Goal: Information Seeking & Learning: Learn about a topic

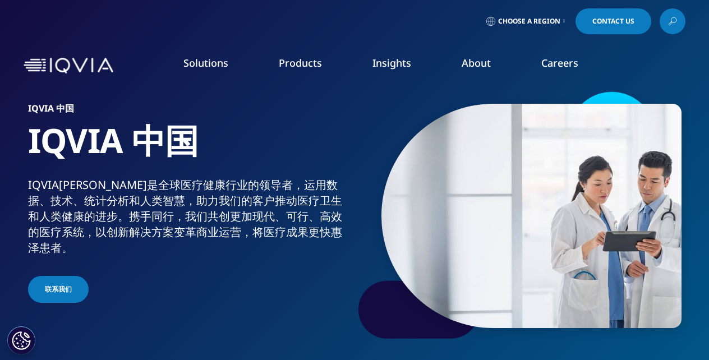
click at [296, 61] on link "Products" at bounding box center [300, 62] width 43 height 13
click at [588, 140] on link "Health Data Apps & AI" at bounding box center [623, 141] width 162 height 12
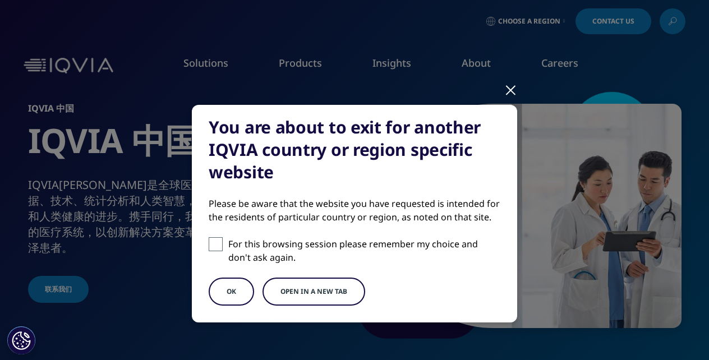
click at [227, 291] on button "OK" at bounding box center [231, 292] width 45 height 28
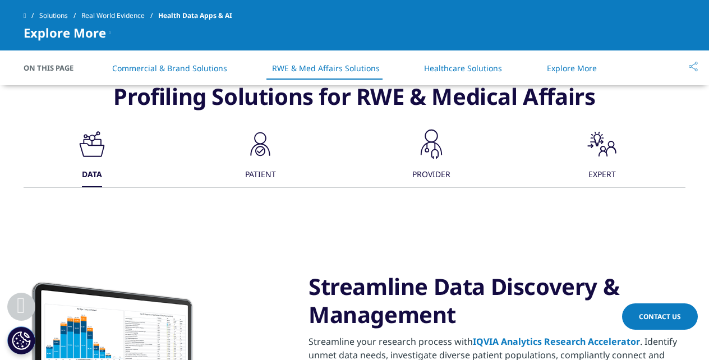
scroll to position [1259, 0]
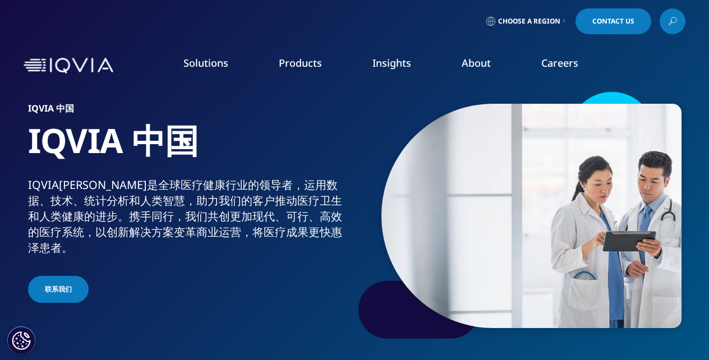
click at [296, 61] on link "Products" at bounding box center [300, 62] width 43 height 13
click at [607, 159] on link "Analytics Research Accelerator​" at bounding box center [623, 161] width 162 height 12
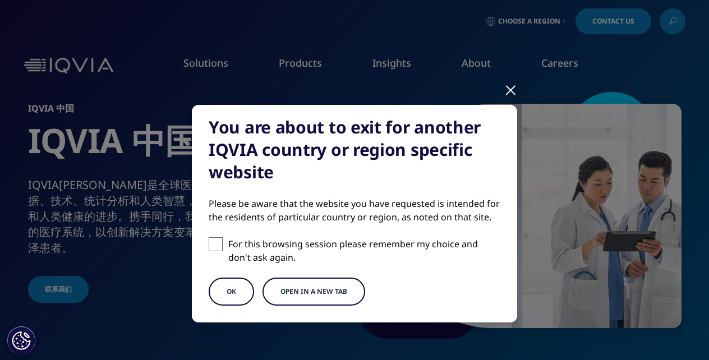
click at [227, 291] on button "OK" at bounding box center [231, 292] width 45 height 28
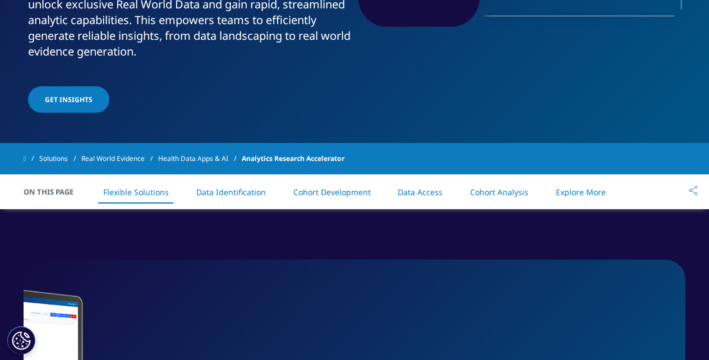
scroll to position [315, 0]
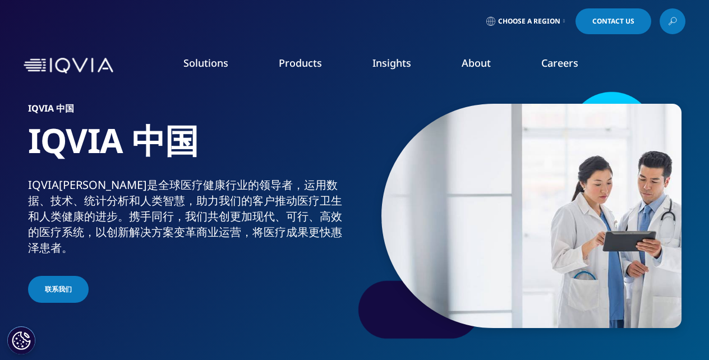
click at [296, 61] on link "Products" at bounding box center [300, 62] width 43 height 13
click at [574, 179] on link "Expert Ecosystem​" at bounding box center [623, 182] width 162 height 12
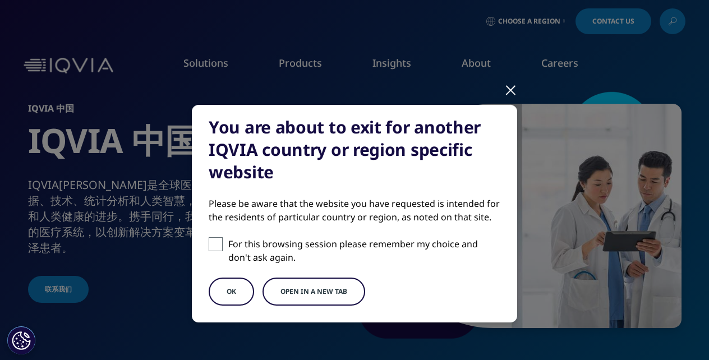
click at [227, 291] on button "OK" at bounding box center [231, 292] width 45 height 28
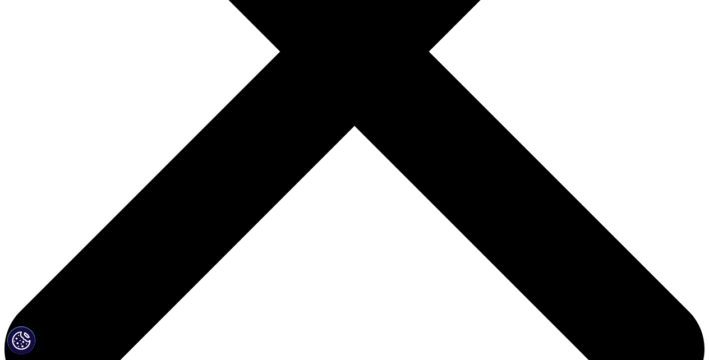
scroll to position [629, 0]
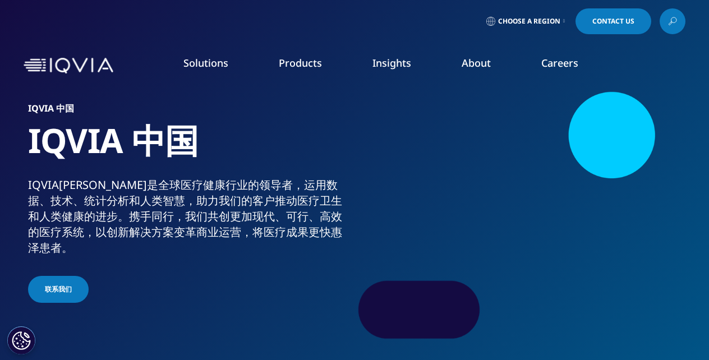
click at [594, 202] on link "AI Patient & HCP Profiling- Commercial" at bounding box center [623, 209] width 162 height 25
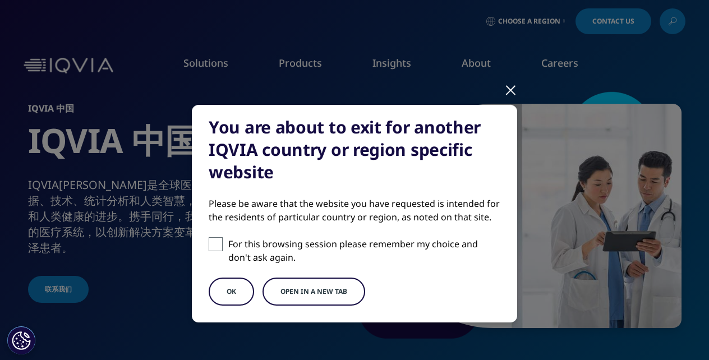
click at [227, 291] on button "OK" at bounding box center [231, 292] width 45 height 28
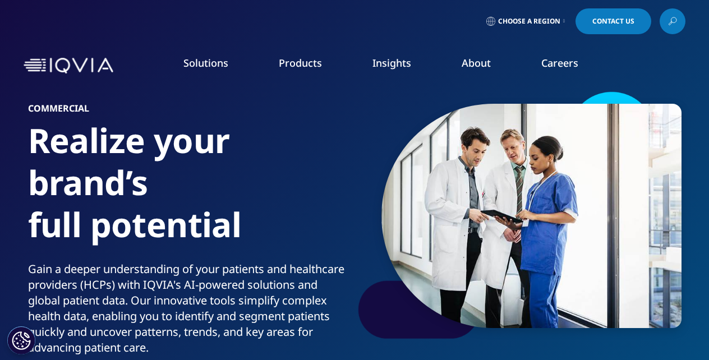
scroll to position [315, 0]
